Goal: Task Accomplishment & Management: Manage account settings

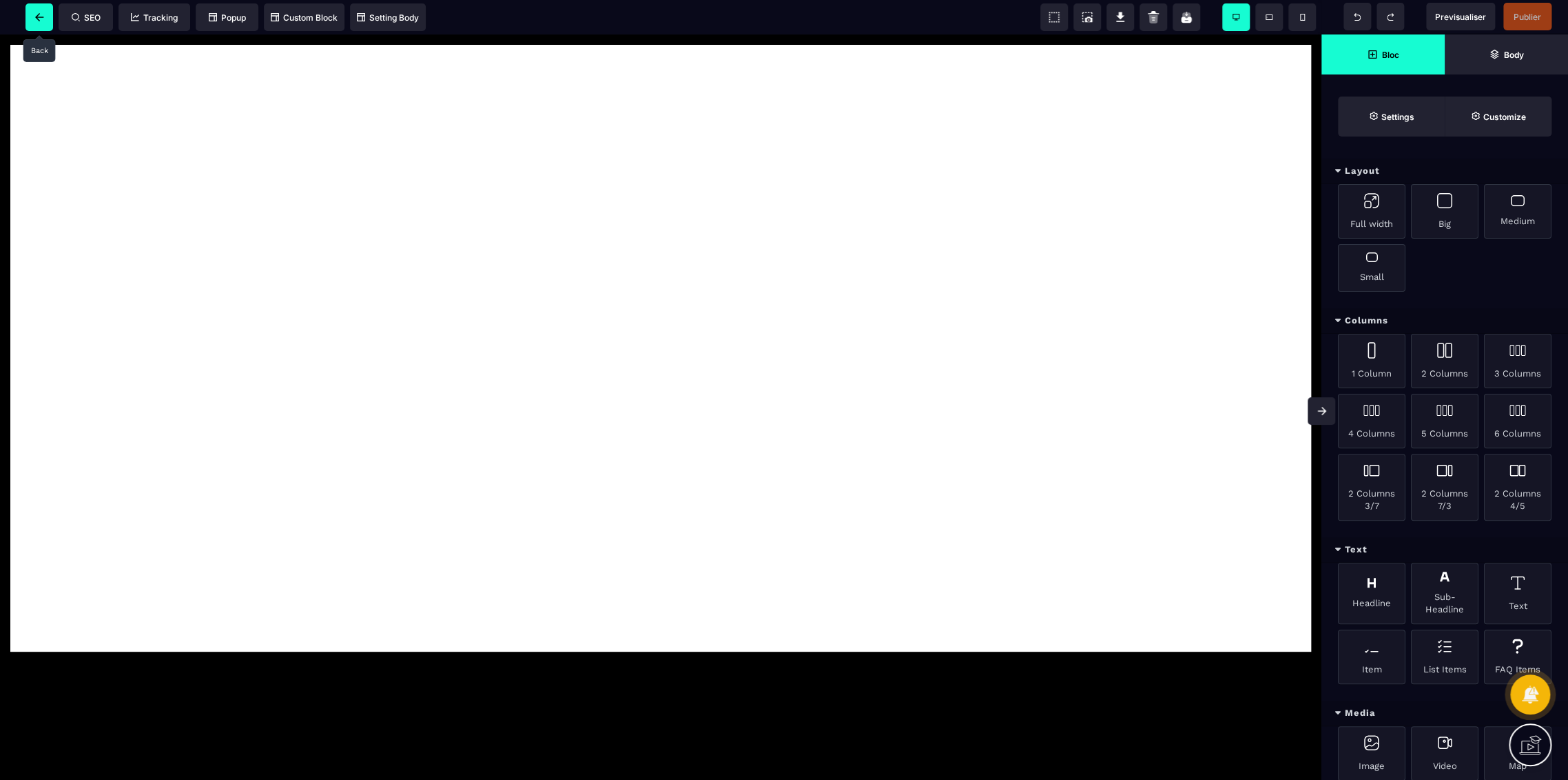
click at [42, 14] on icon at bounding box center [39, 17] width 9 height 8
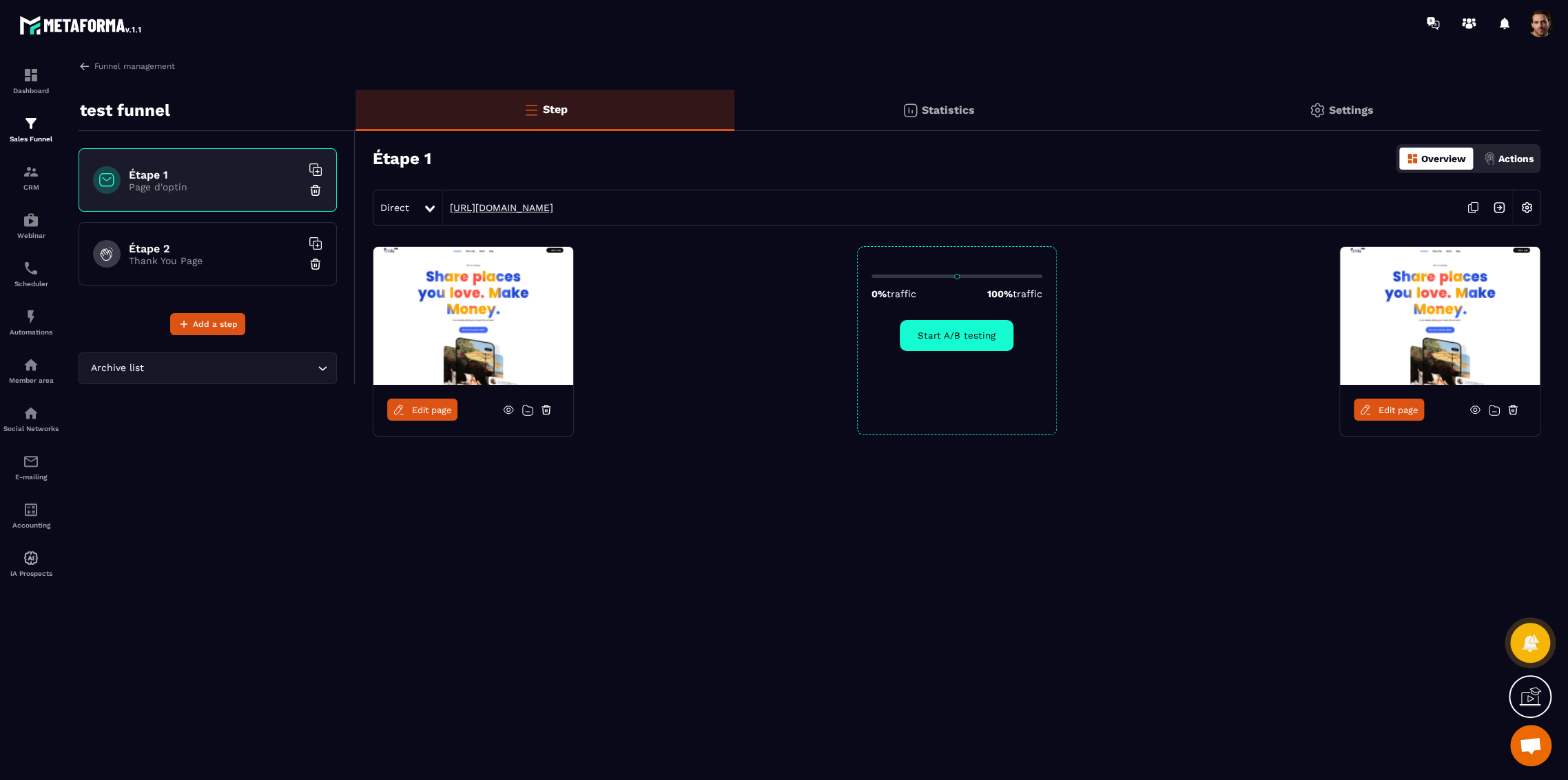
click at [553, 205] on link "[URL][DOMAIN_NAME]" at bounding box center [498, 207] width 110 height 11
click at [1352, 113] on p "Settings" at bounding box center [1351, 110] width 45 height 13
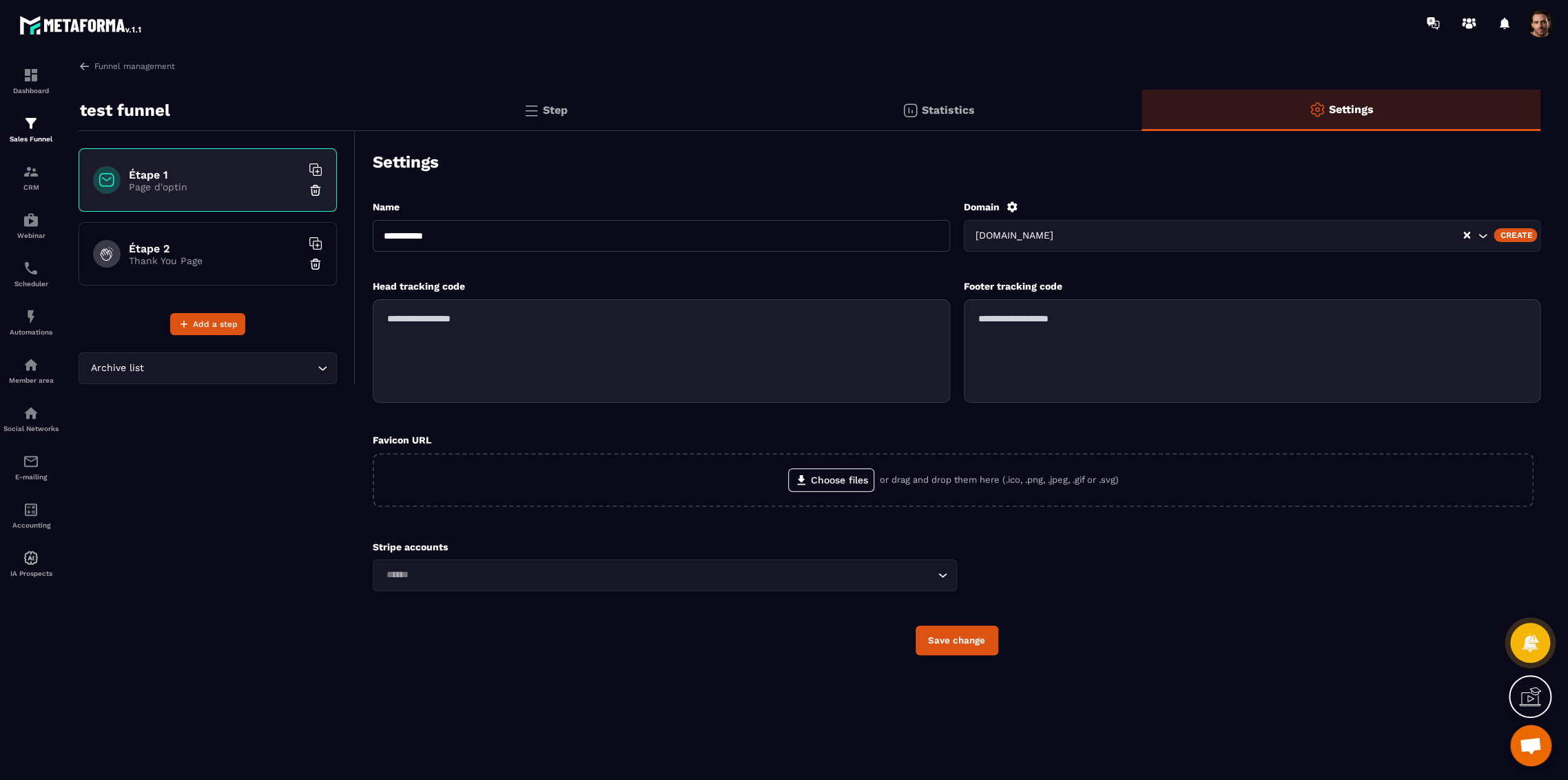
click at [1518, 235] on div "Create" at bounding box center [1515, 235] width 43 height 14
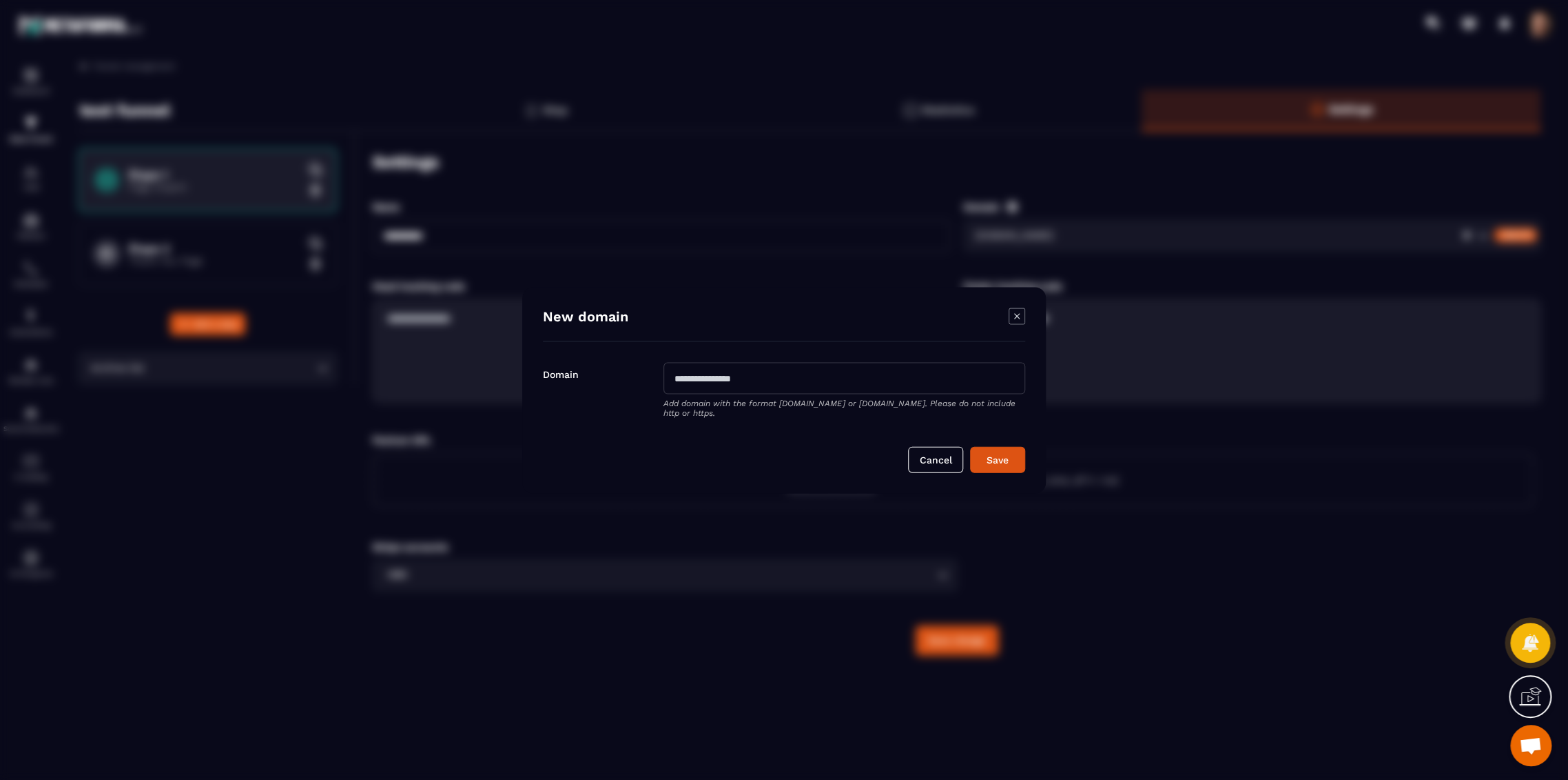
click at [821, 381] on input "Modal window" at bounding box center [844, 377] width 362 height 31
click at [1022, 463] on button "Save" at bounding box center [997, 459] width 55 height 26
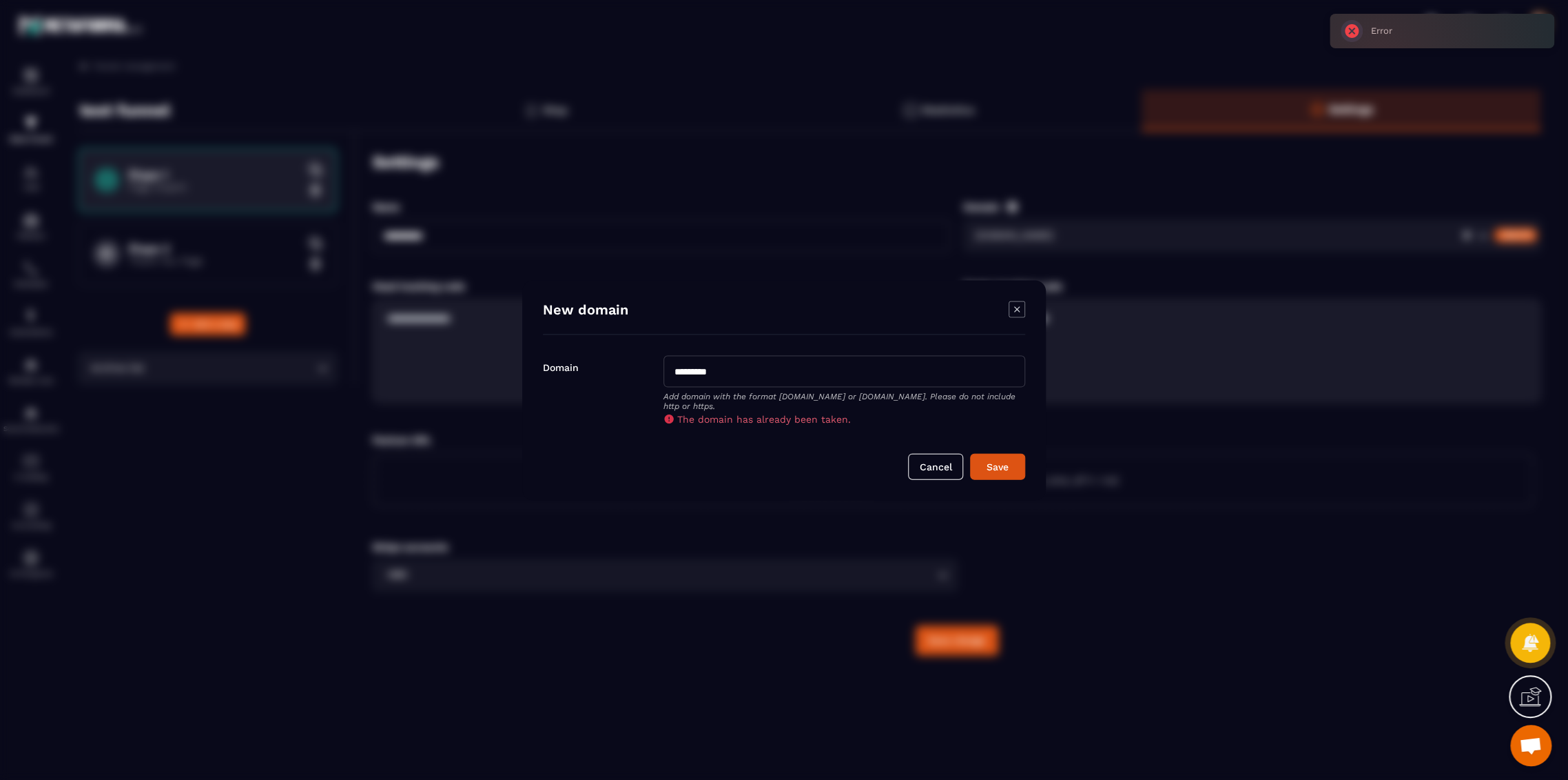
click at [712, 372] on input "*********" at bounding box center [844, 371] width 362 height 31
type input "**********"
click at [970, 453] on button "Save" at bounding box center [997, 466] width 55 height 26
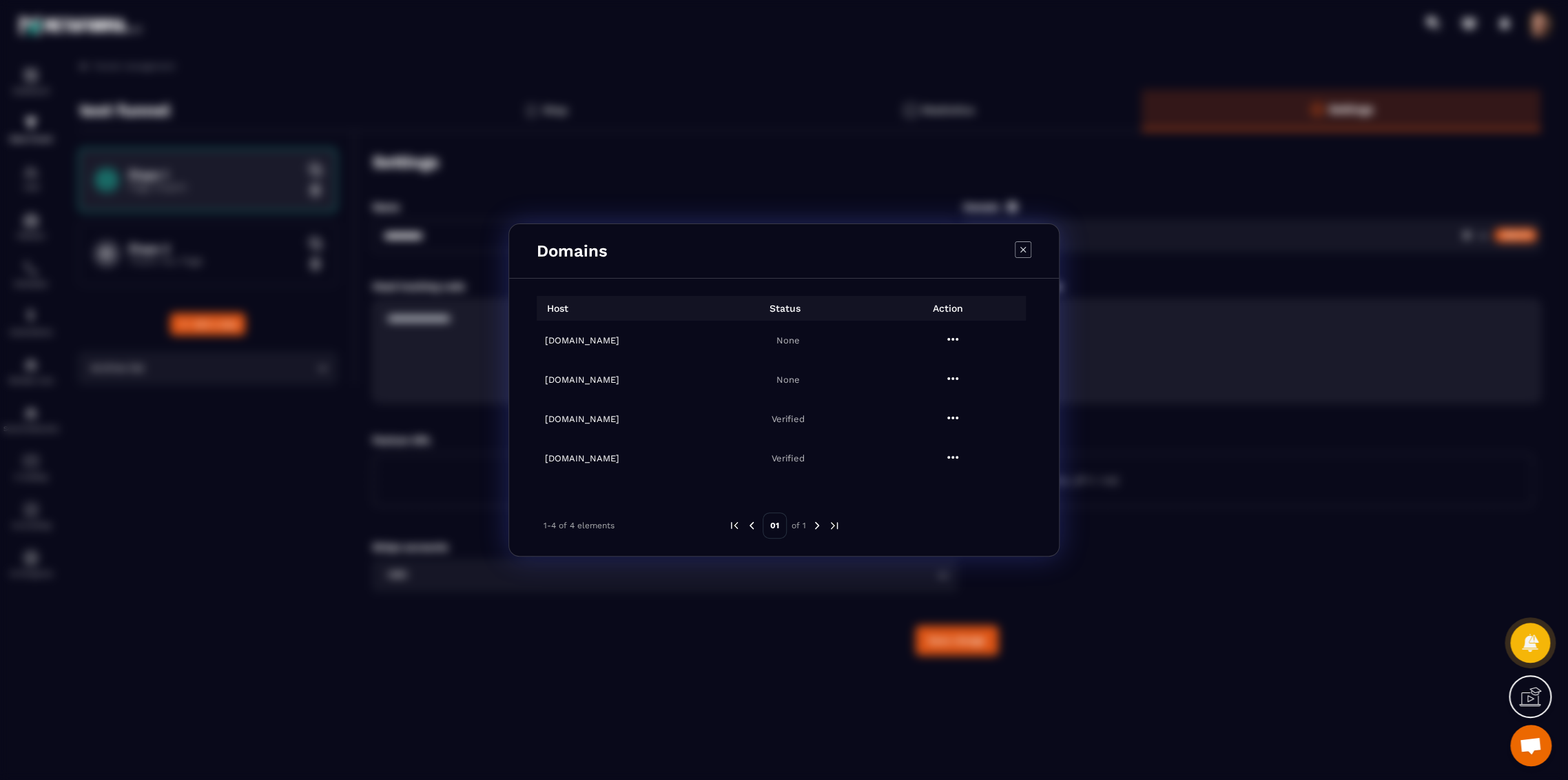
click at [1023, 249] on icon "Modal window" at bounding box center [1023, 249] width 17 height 17
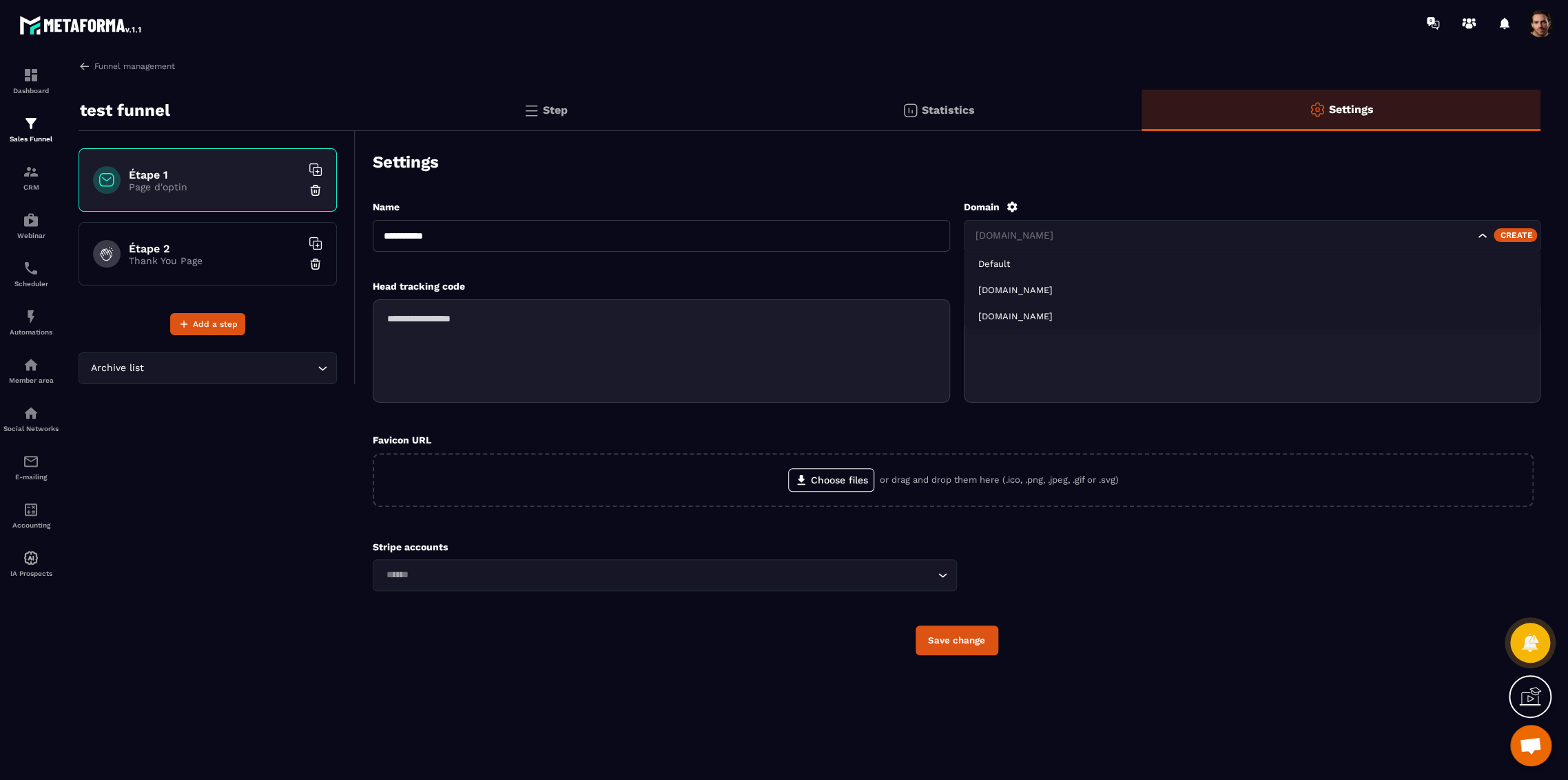
click at [1071, 233] on input "Search for option" at bounding box center [1224, 235] width 502 height 15
click at [1540, 26] on span at bounding box center [1541, 23] width 28 height 28
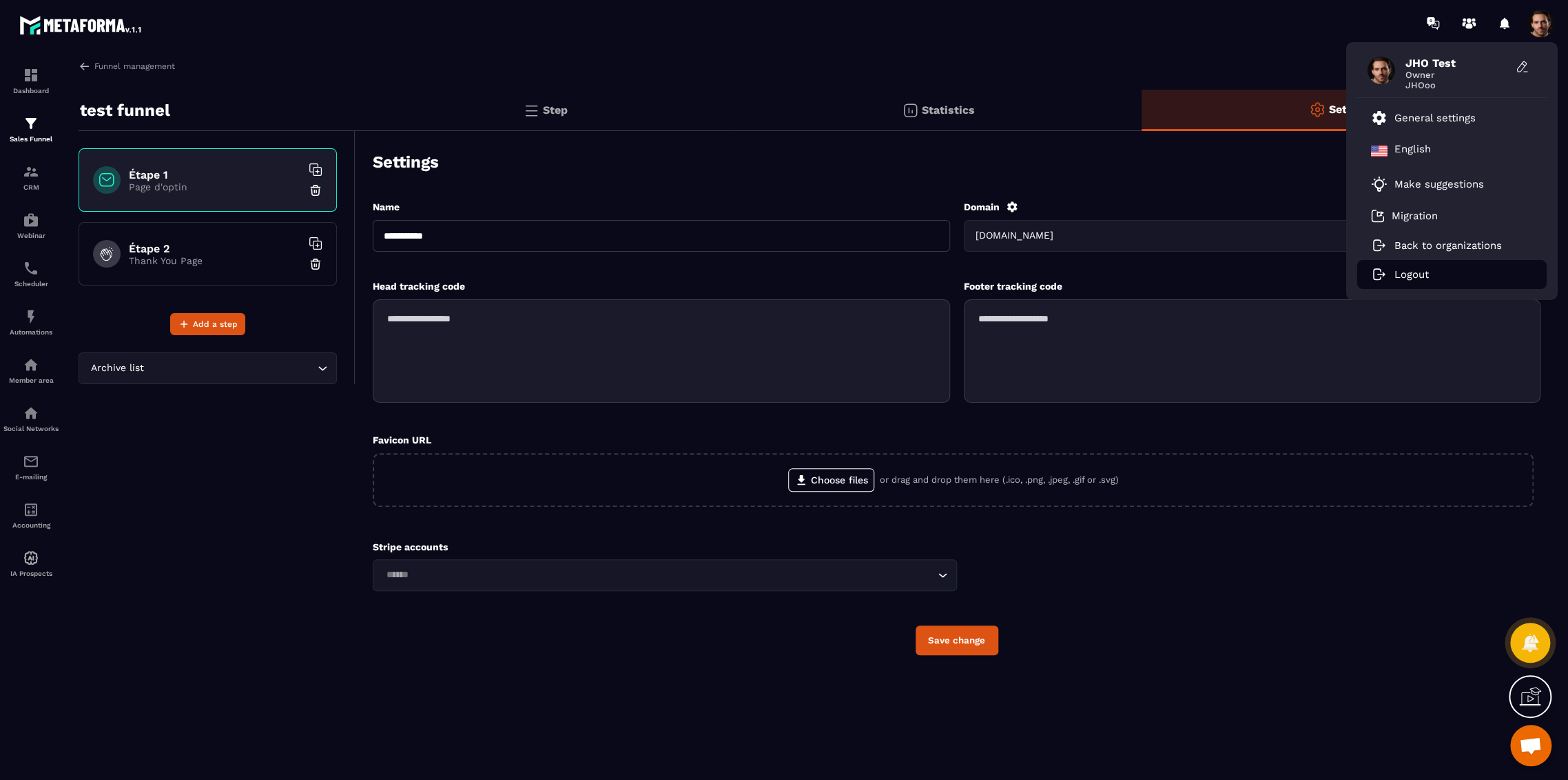
click at [1423, 277] on p "Logout" at bounding box center [1412, 274] width 34 height 12
